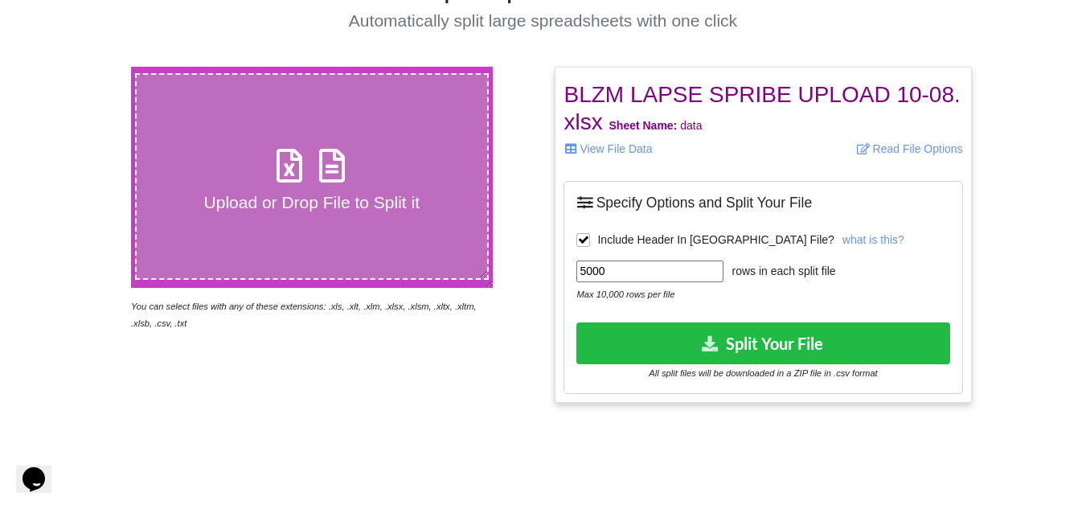
scroll to position [321, 0]
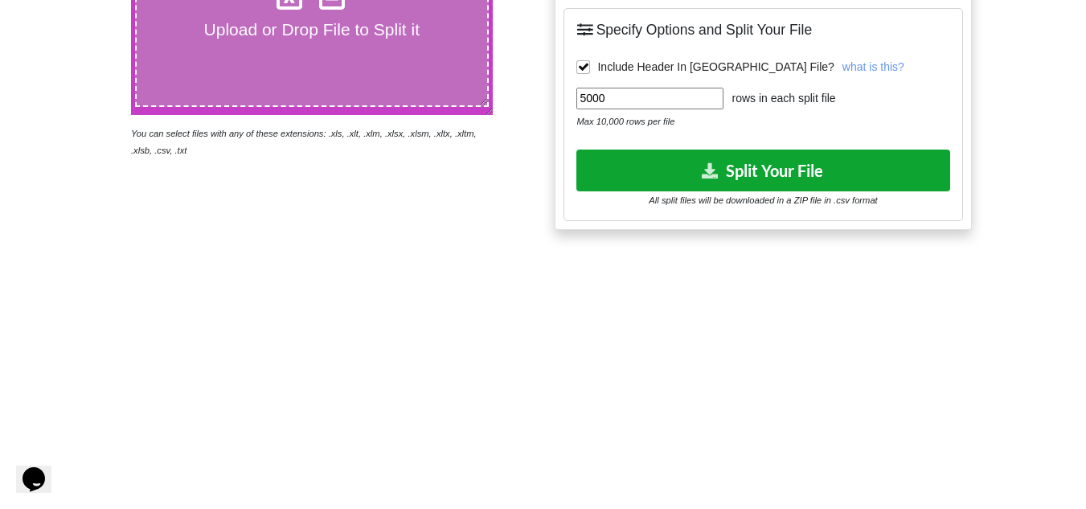
click at [739, 159] on button "Split Your File" at bounding box center [762, 169] width 373 height 41
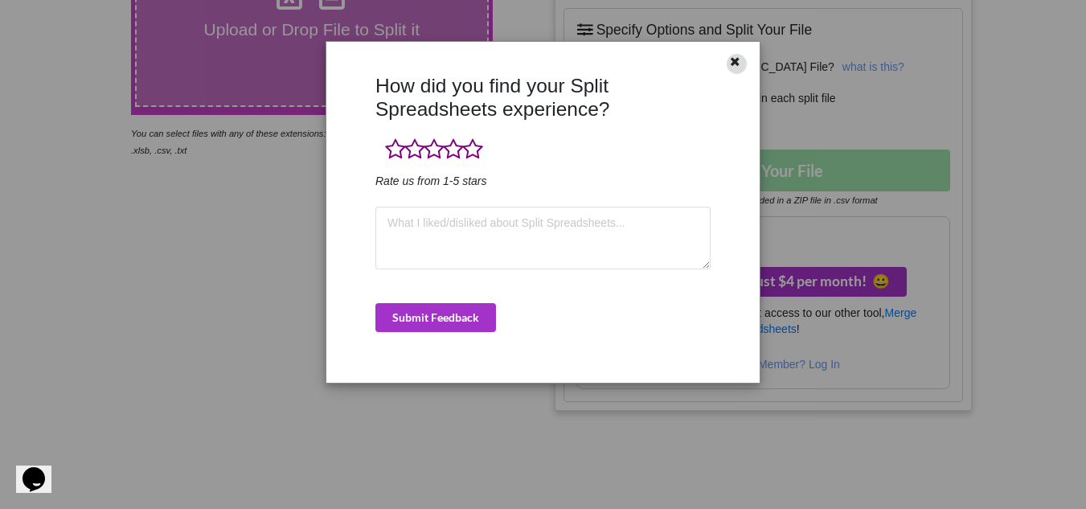
click at [734, 62] on icon at bounding box center [735, 59] width 14 height 11
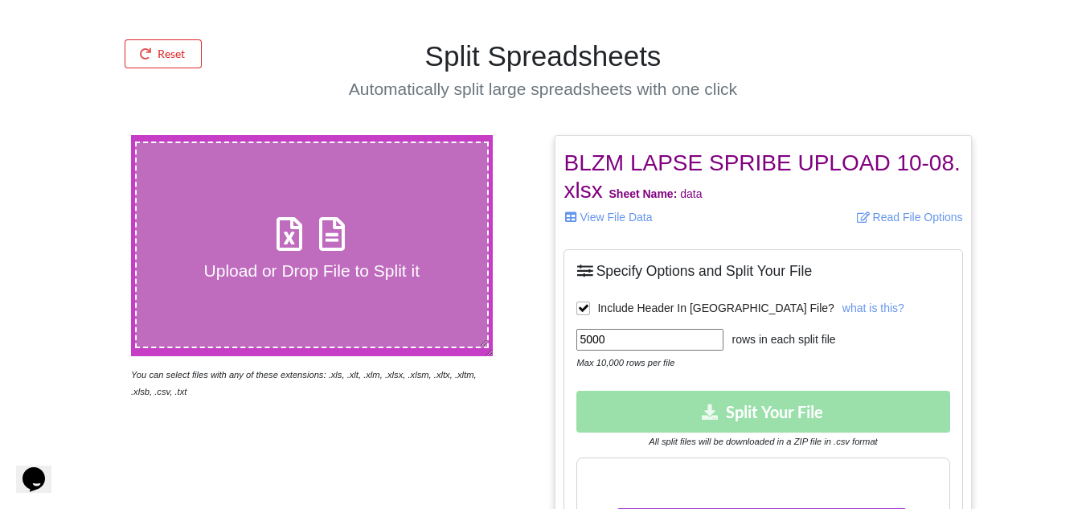
scroll to position [0, 0]
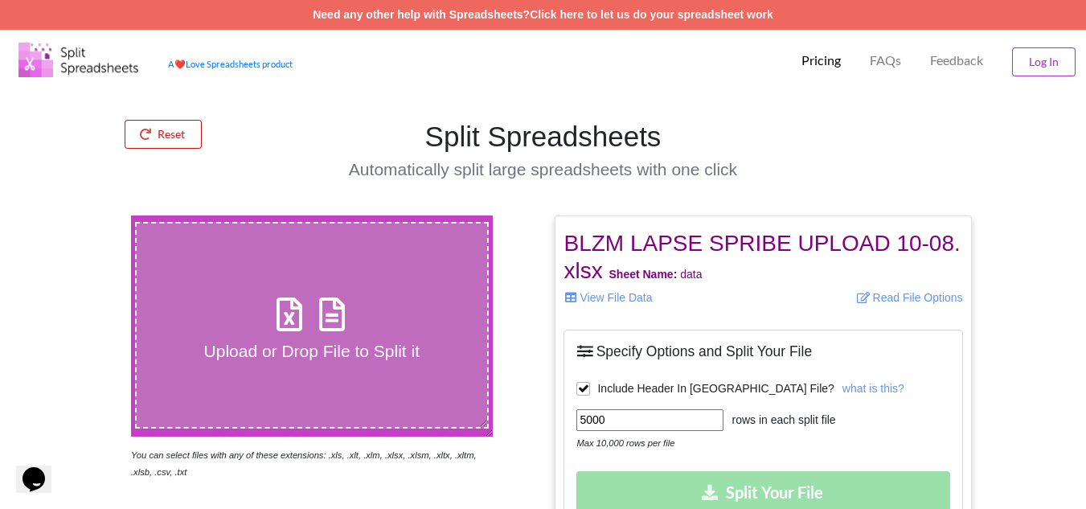
click at [163, 134] on button "Reset" at bounding box center [163, 134] width 77 height 29
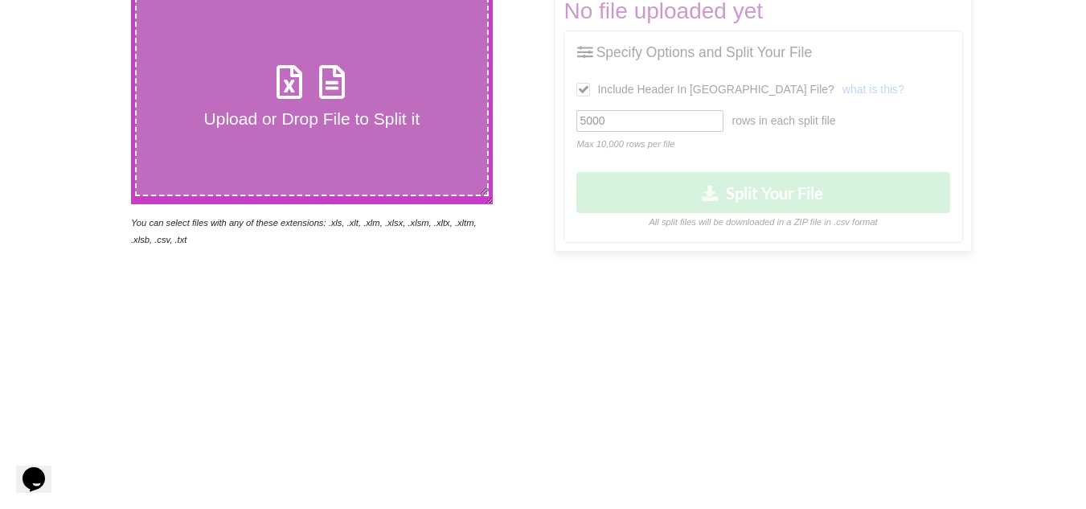
scroll to position [241, 0]
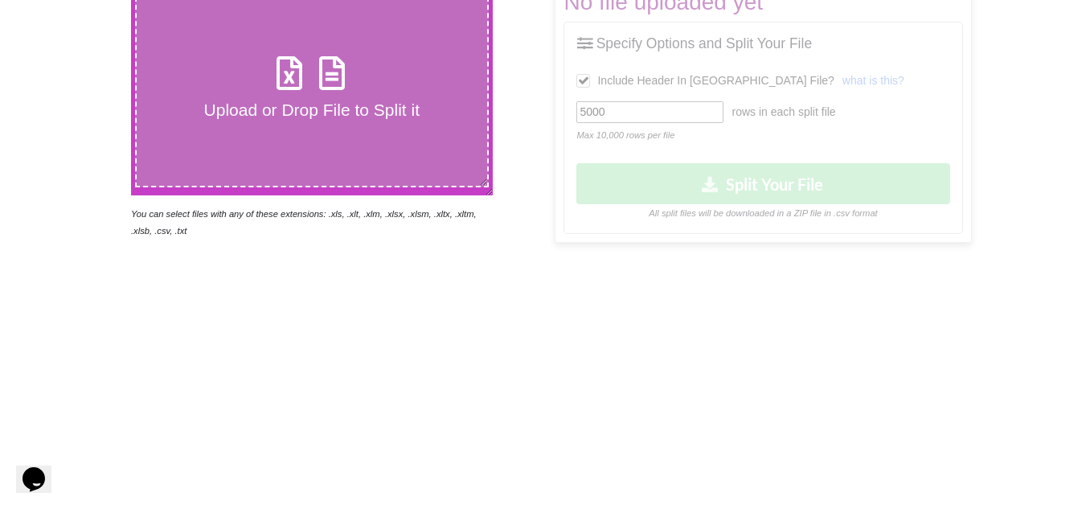
click at [233, 108] on h4 "Upload or Drop File to Split it" at bounding box center [312, 110] width 351 height 20
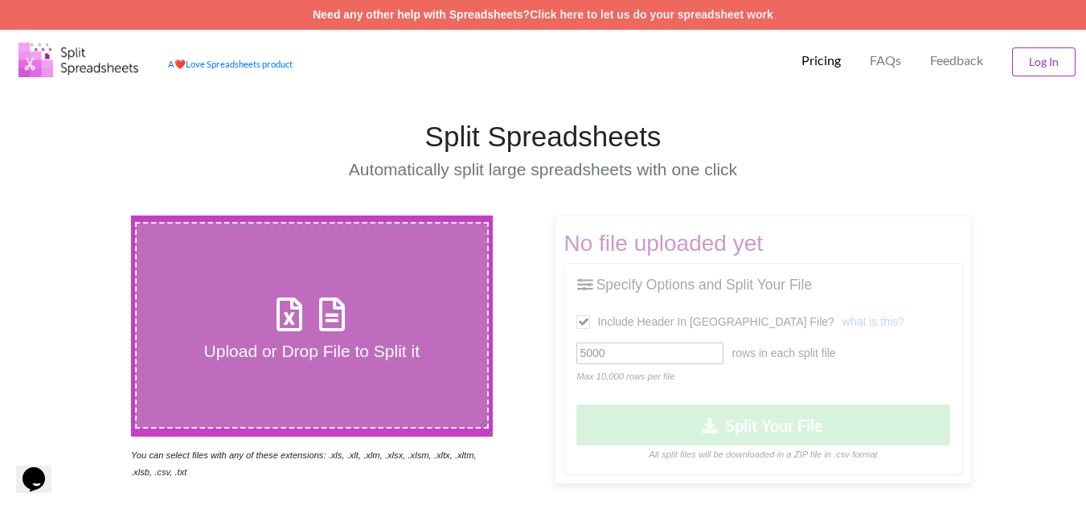
type input "C:\fakepath\AO LAPSE SPRIBE UPLOAD 10-08.xlsx"
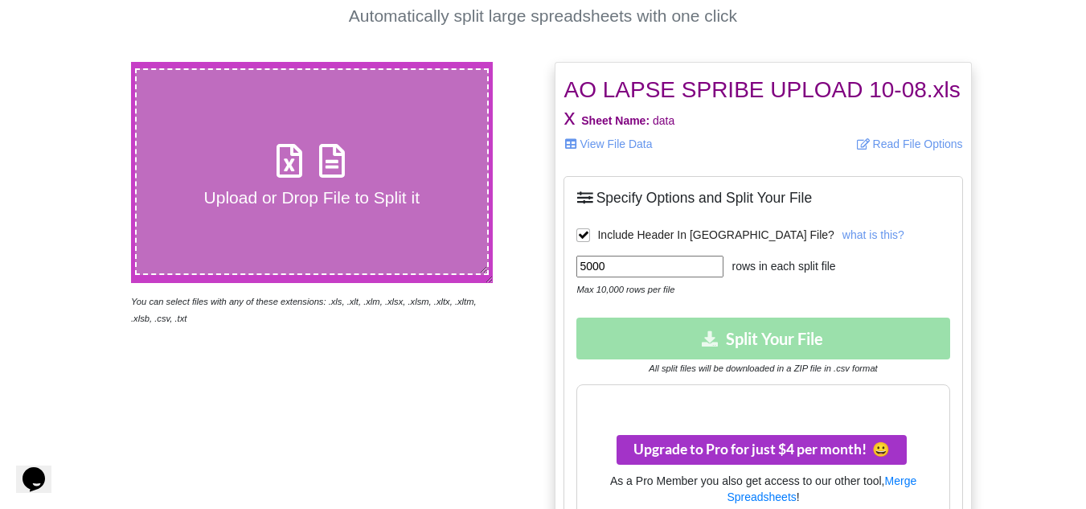
scroll to position [161, 0]
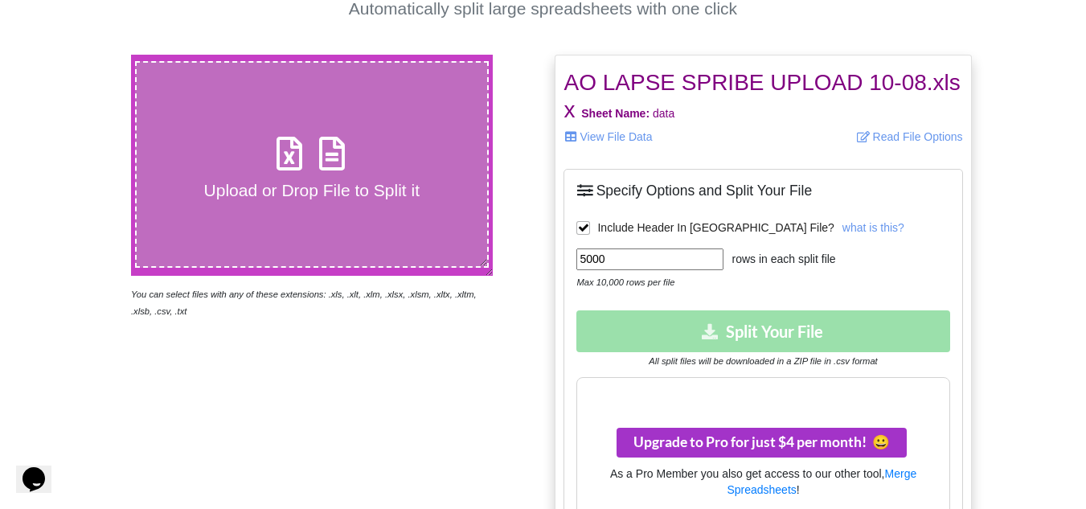
click at [756, 325] on div "Download Split Your File All split files will be downloaded in a ZIP file in .c…" at bounding box center [762, 339] width 373 height 58
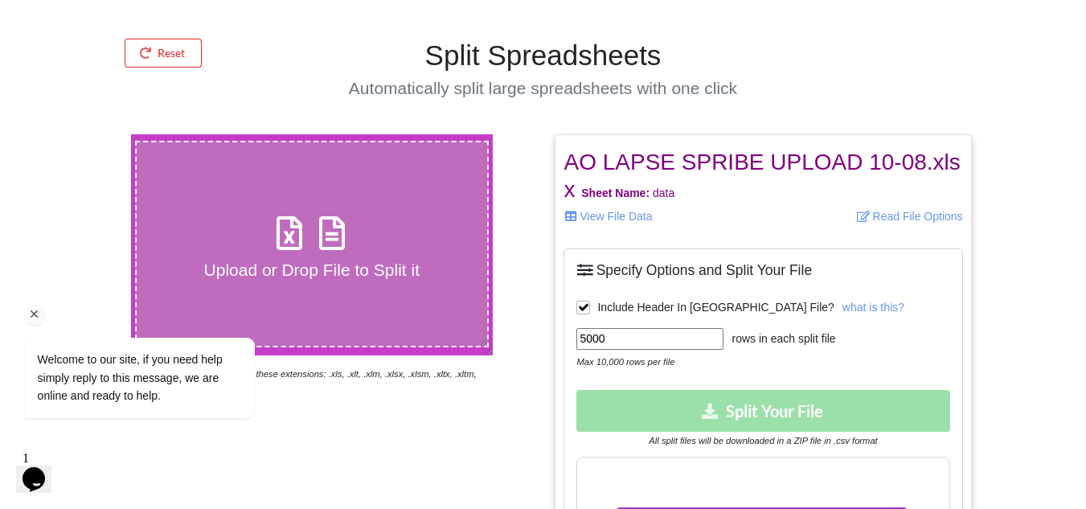
scroll to position [80, 0]
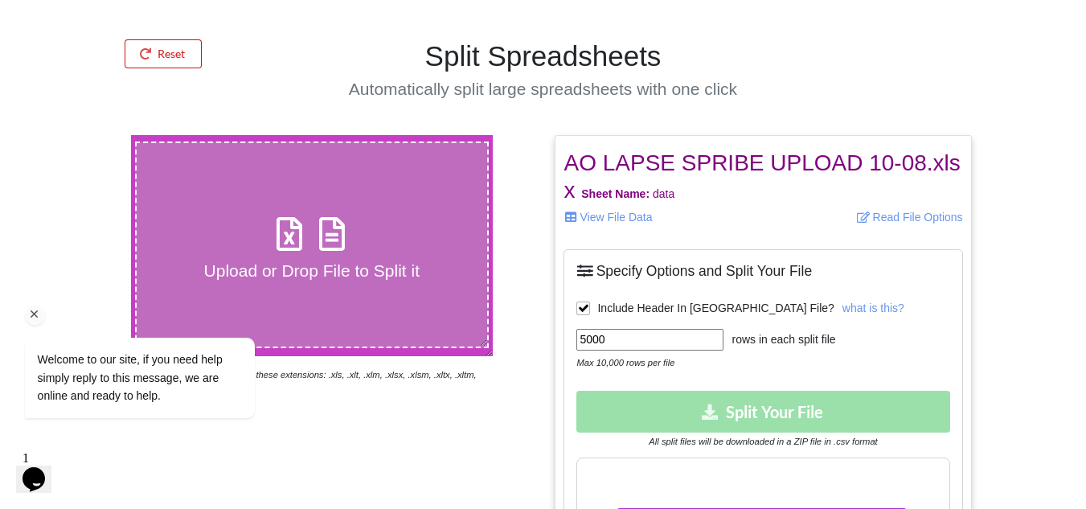
click at [161, 51] on button "Reset" at bounding box center [163, 53] width 77 height 29
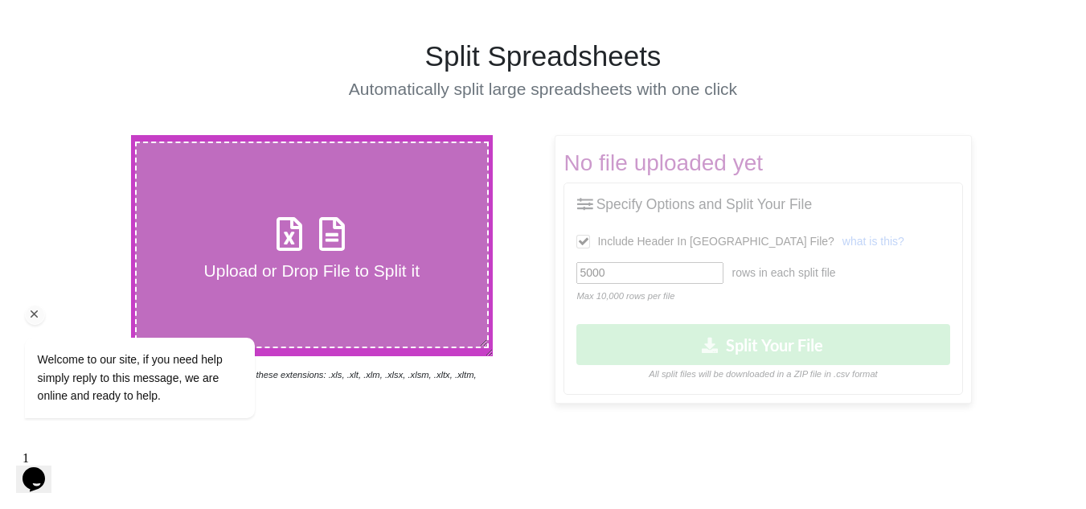
click at [266, 264] on div "Welcome to our site, if you need help simply reply to this message, we are onli…" at bounding box center [160, 311] width 289 height 244
click at [229, 268] on div "Welcome to our site, if you need help simply reply to this message, we are onli…" at bounding box center [160, 311] width 289 height 244
click at [34, 314] on icon "Chat attention grabber" at bounding box center [34, 314] width 14 height 14
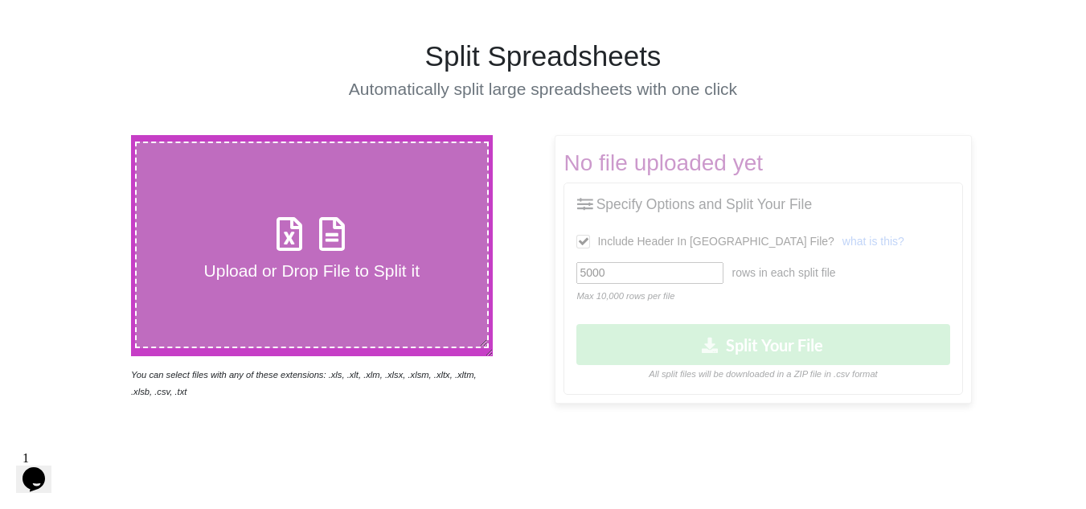
click at [237, 272] on h4 "Upload or Drop File to Split it" at bounding box center [312, 270] width 351 height 20
click at [80, 135] on input "Upload or Drop File to Split it" at bounding box center [80, 135] width 0 height 0
click at [242, 270] on h4 "Upload or Drop File to Split it" at bounding box center [312, 270] width 351 height 20
click at [80, 135] on input "Upload or Drop File to Split it" at bounding box center [80, 135] width 0 height 0
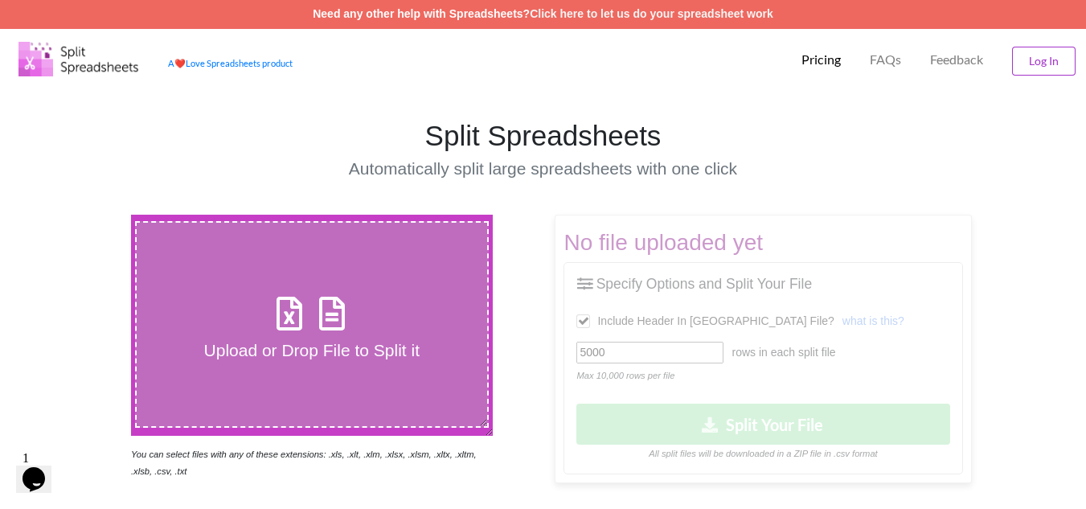
scroll to position [0, 0]
